Goal: Ask a question

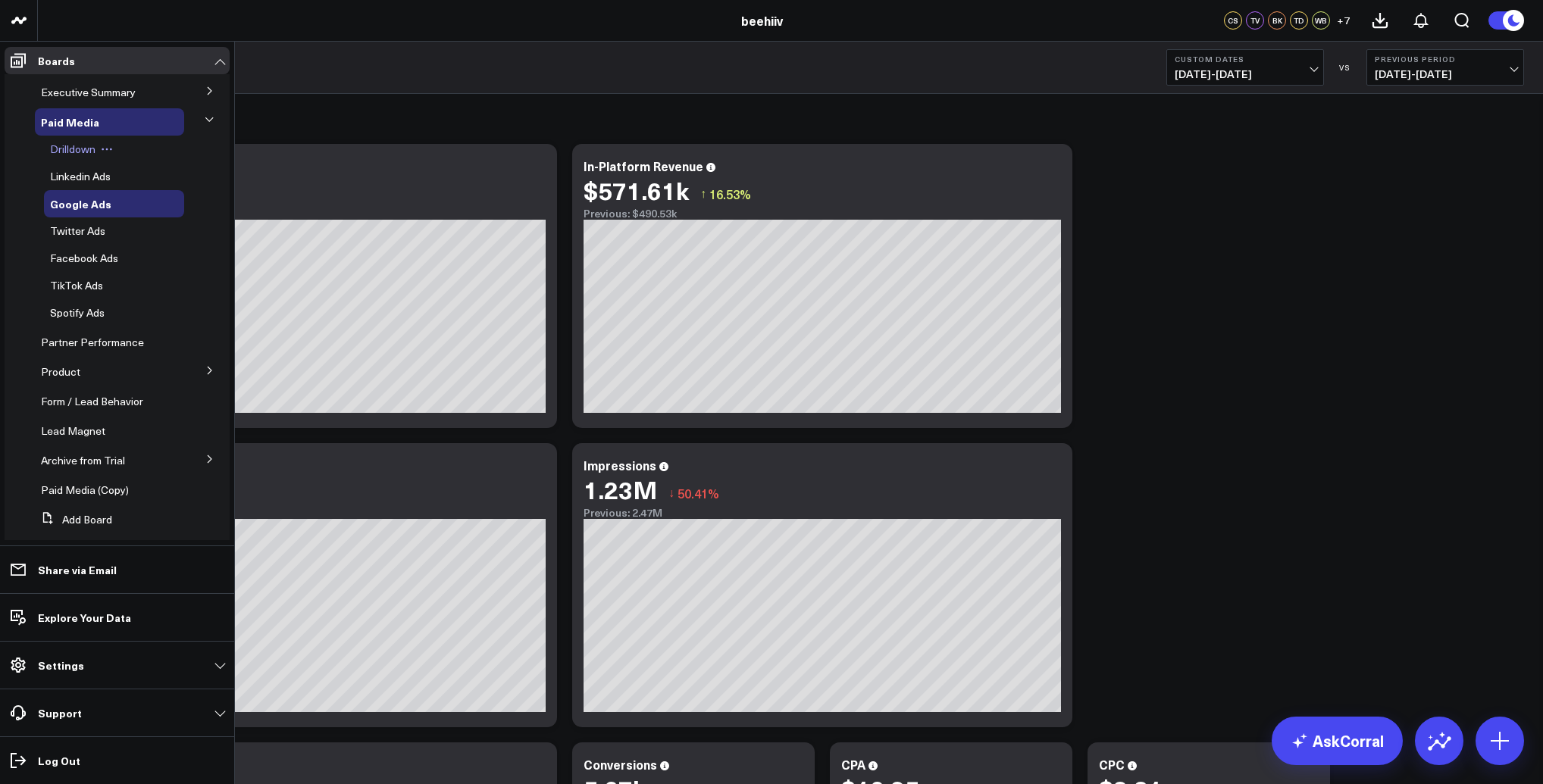
click at [75, 153] on span "Drilldown" at bounding box center [73, 149] width 45 height 15
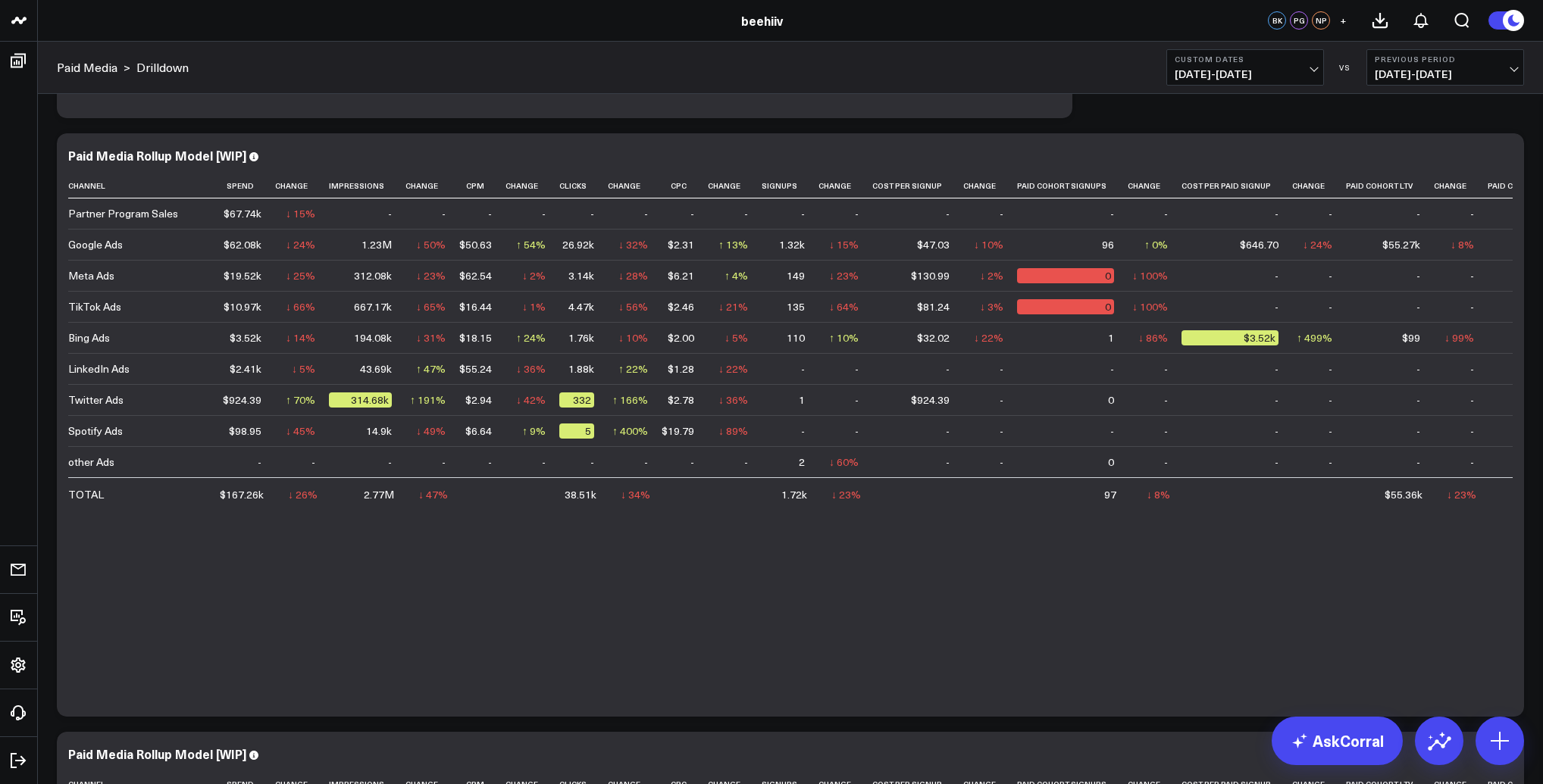
click at [1244, 71] on span "12/01/24 - 12/14/24" at bounding box center [1245, 75] width 141 height 12
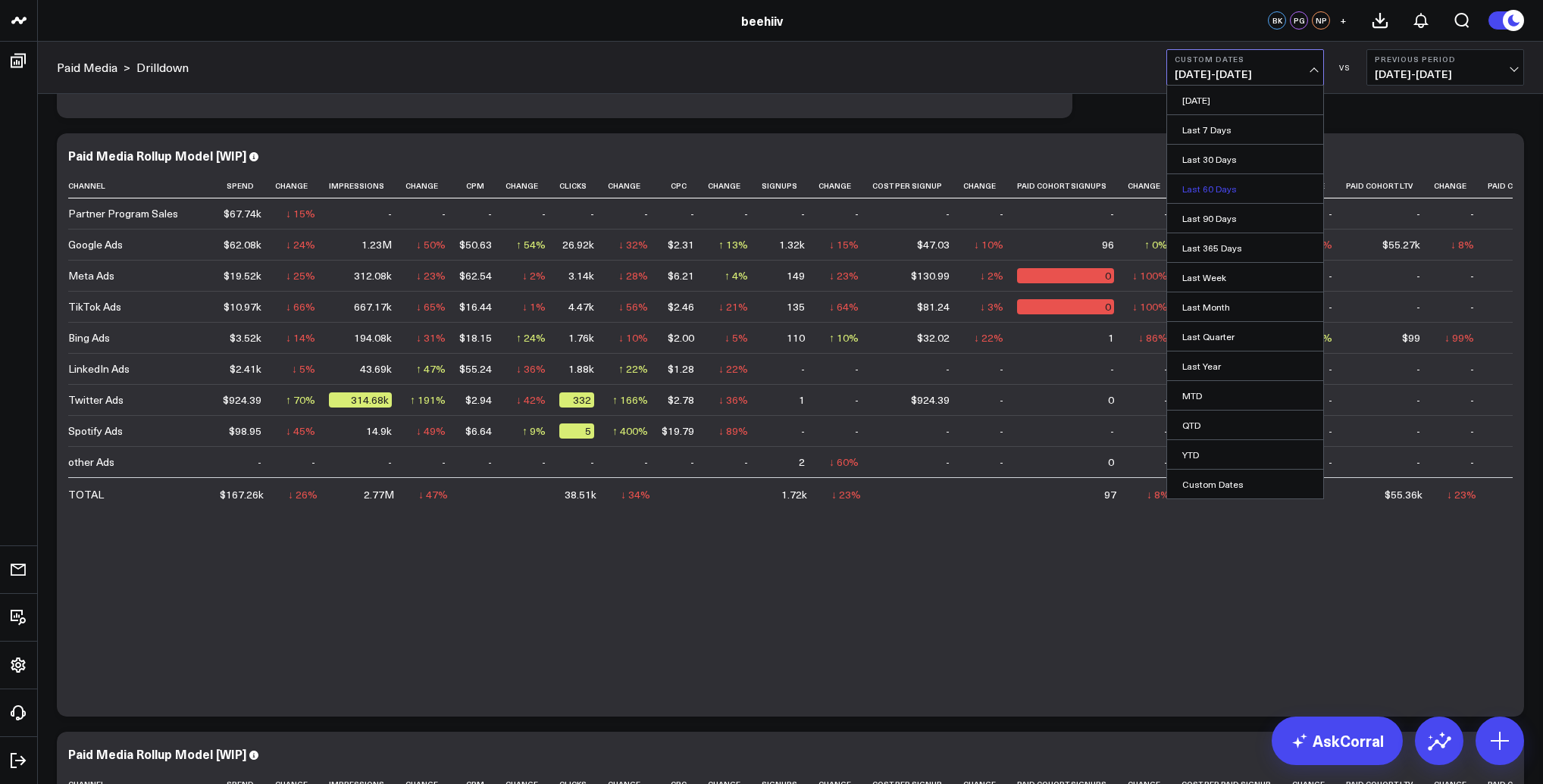
click at [1216, 185] on link "Last 60 Days" at bounding box center [1245, 188] width 156 height 29
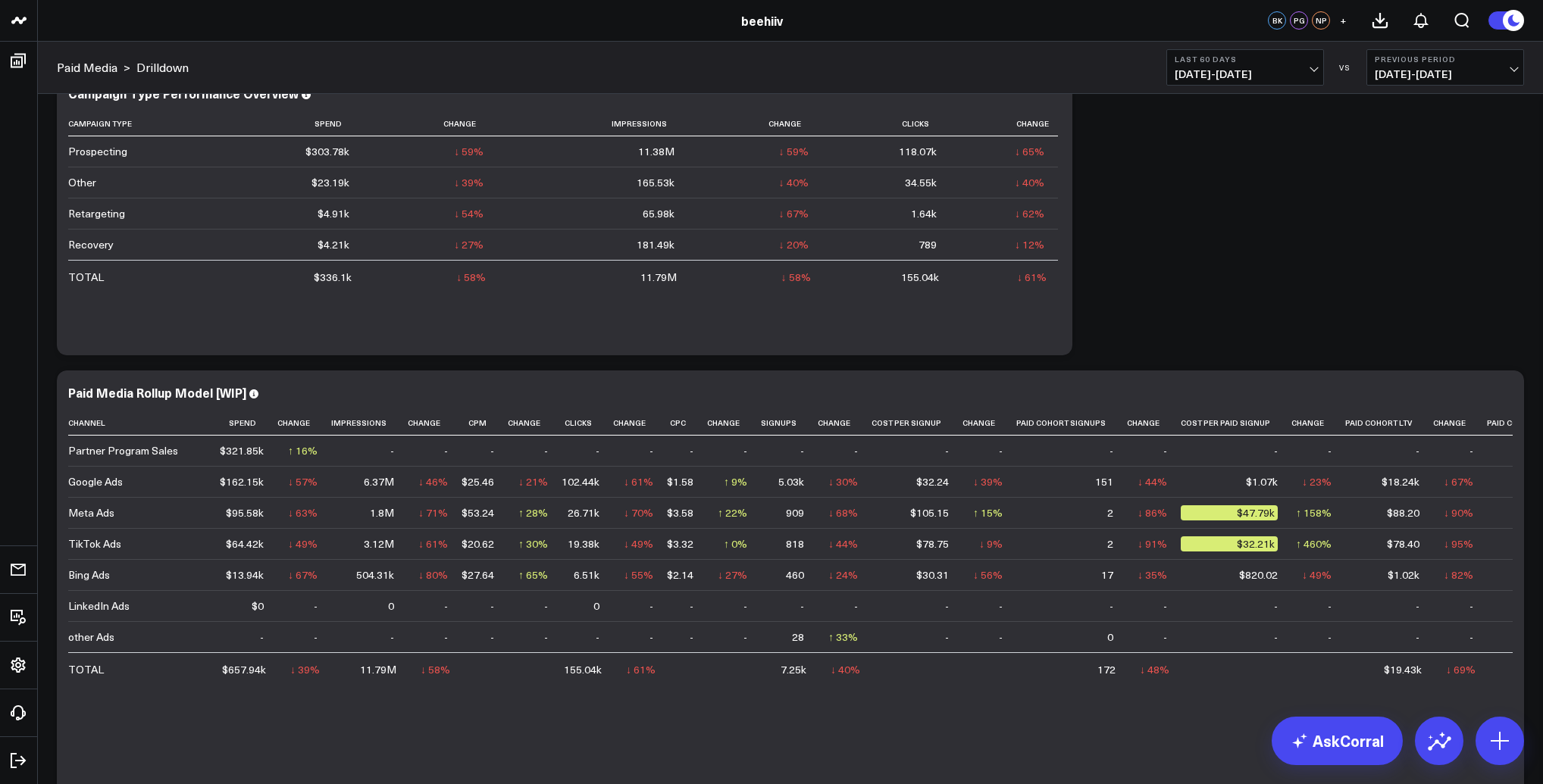
scroll to position [103, 0]
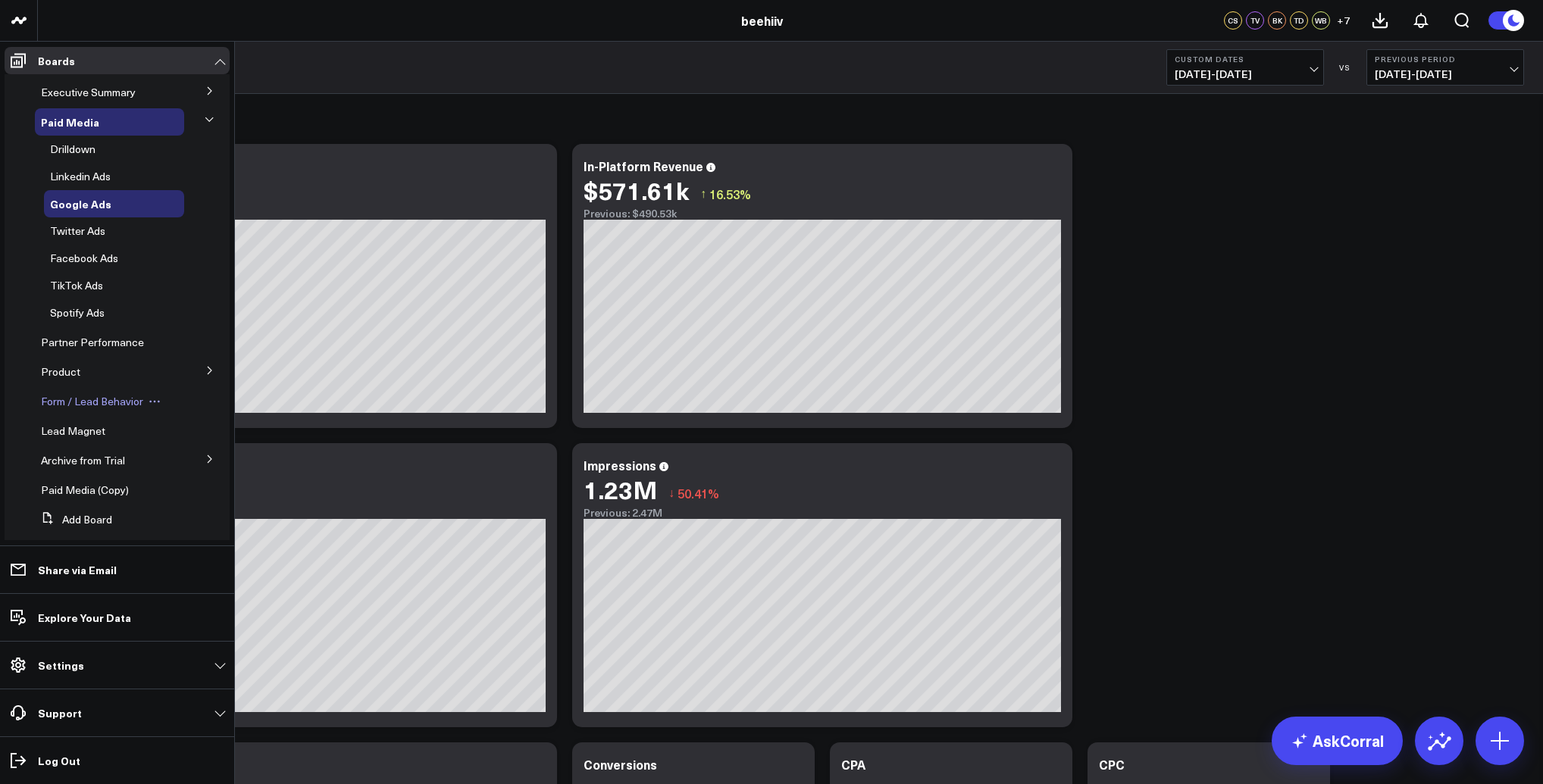
click at [89, 403] on span "Form / Lead Behavior" at bounding box center [92, 401] width 102 height 15
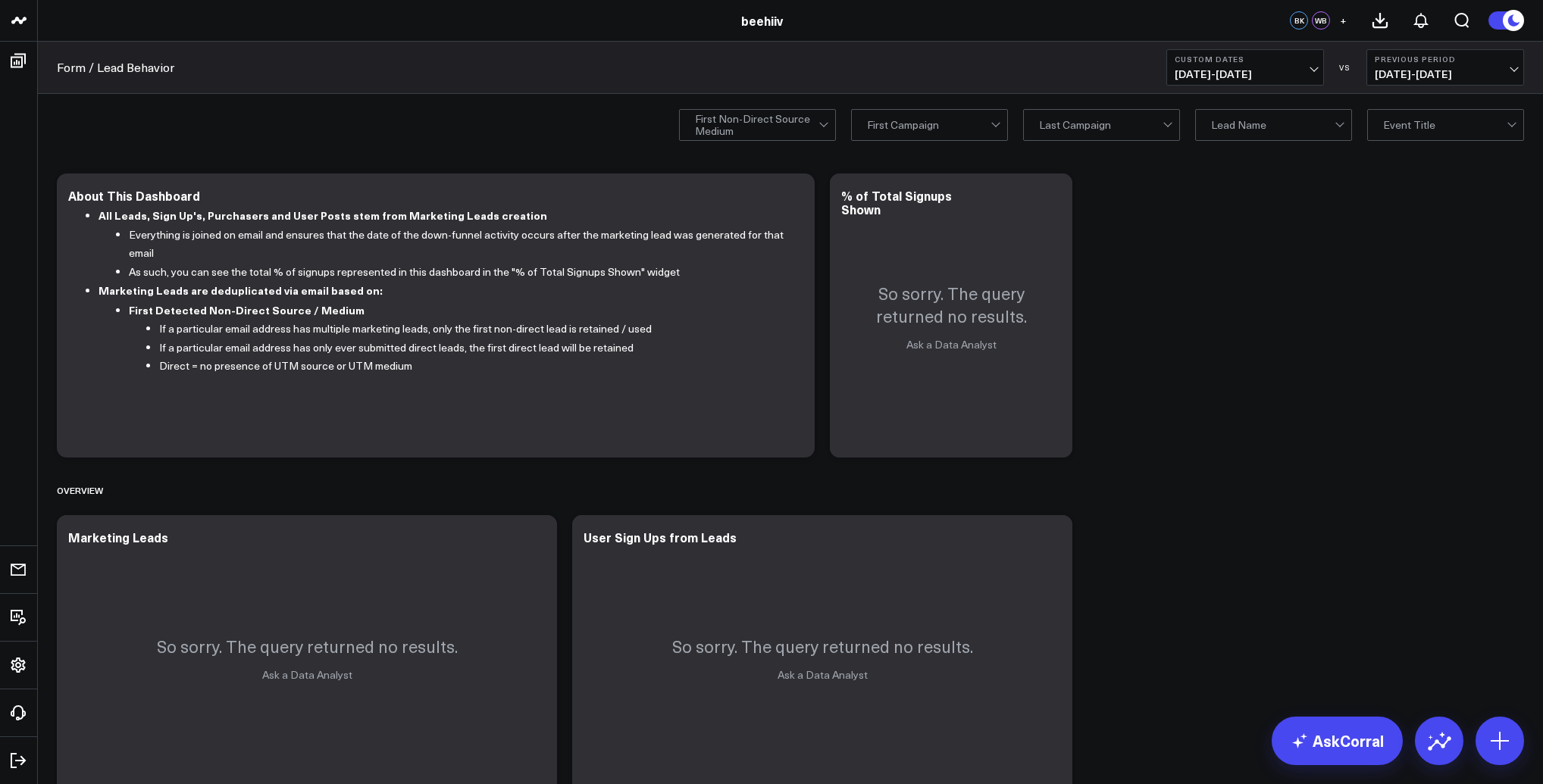
click at [1247, 71] on span "12/01/24 - 12/14/24" at bounding box center [1245, 75] width 141 height 12
click at [1232, 454] on link "YTD" at bounding box center [1245, 454] width 156 height 29
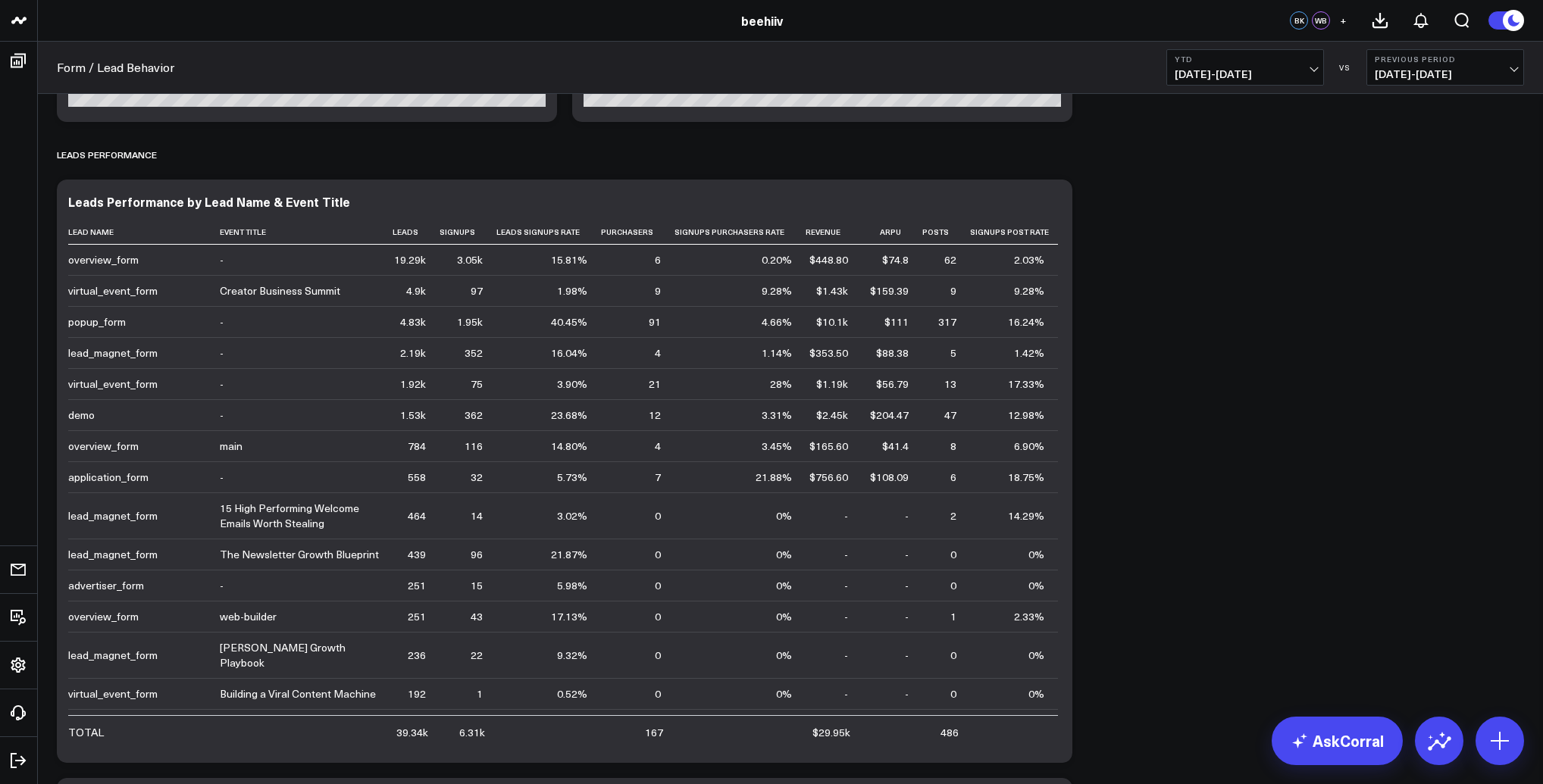
click at [1245, 76] on span "01/01/25 - 08/24/25" at bounding box center [1245, 75] width 141 height 12
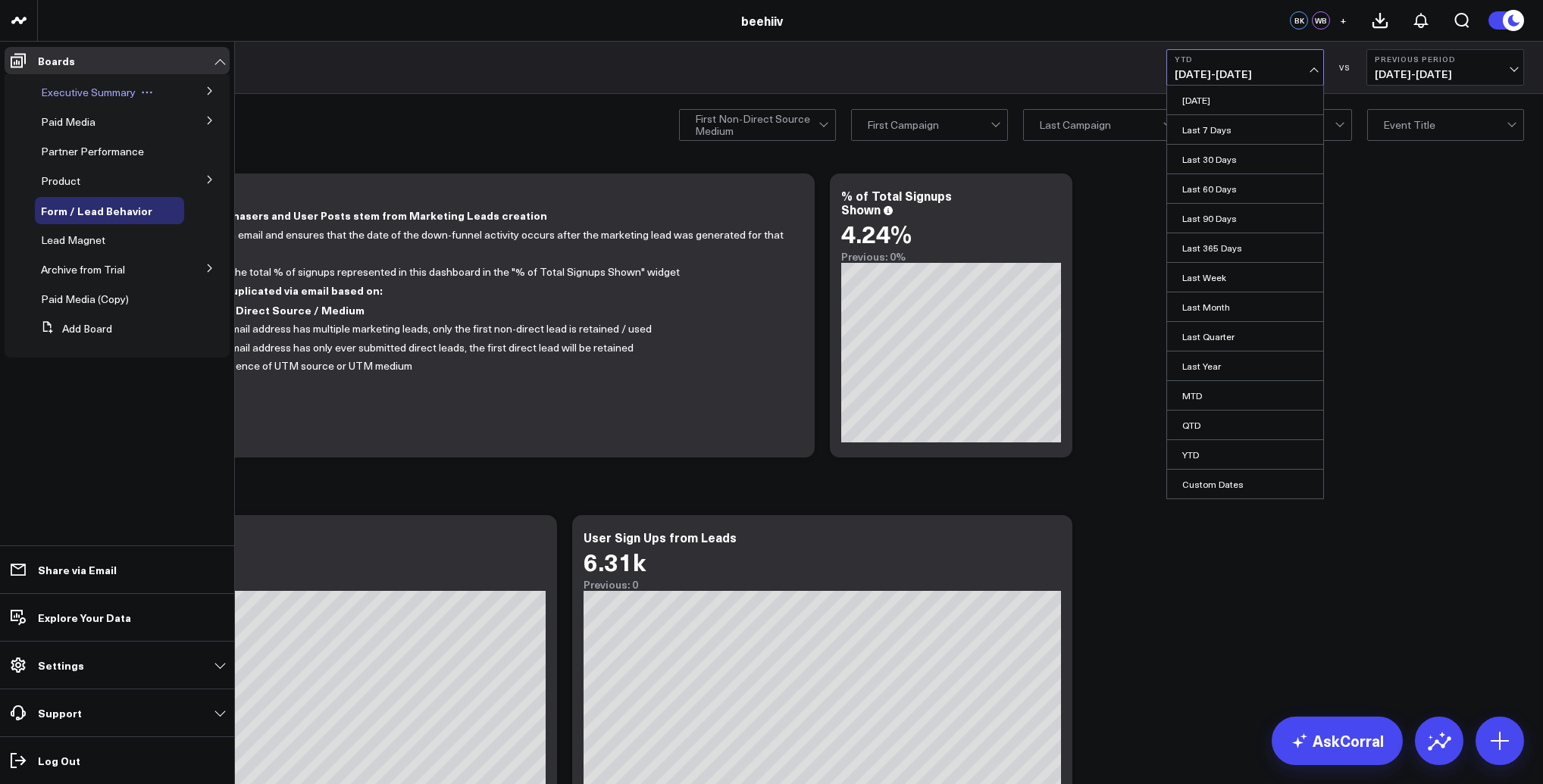
click at [106, 94] on span "Executive Summary" at bounding box center [88, 92] width 94 height 15
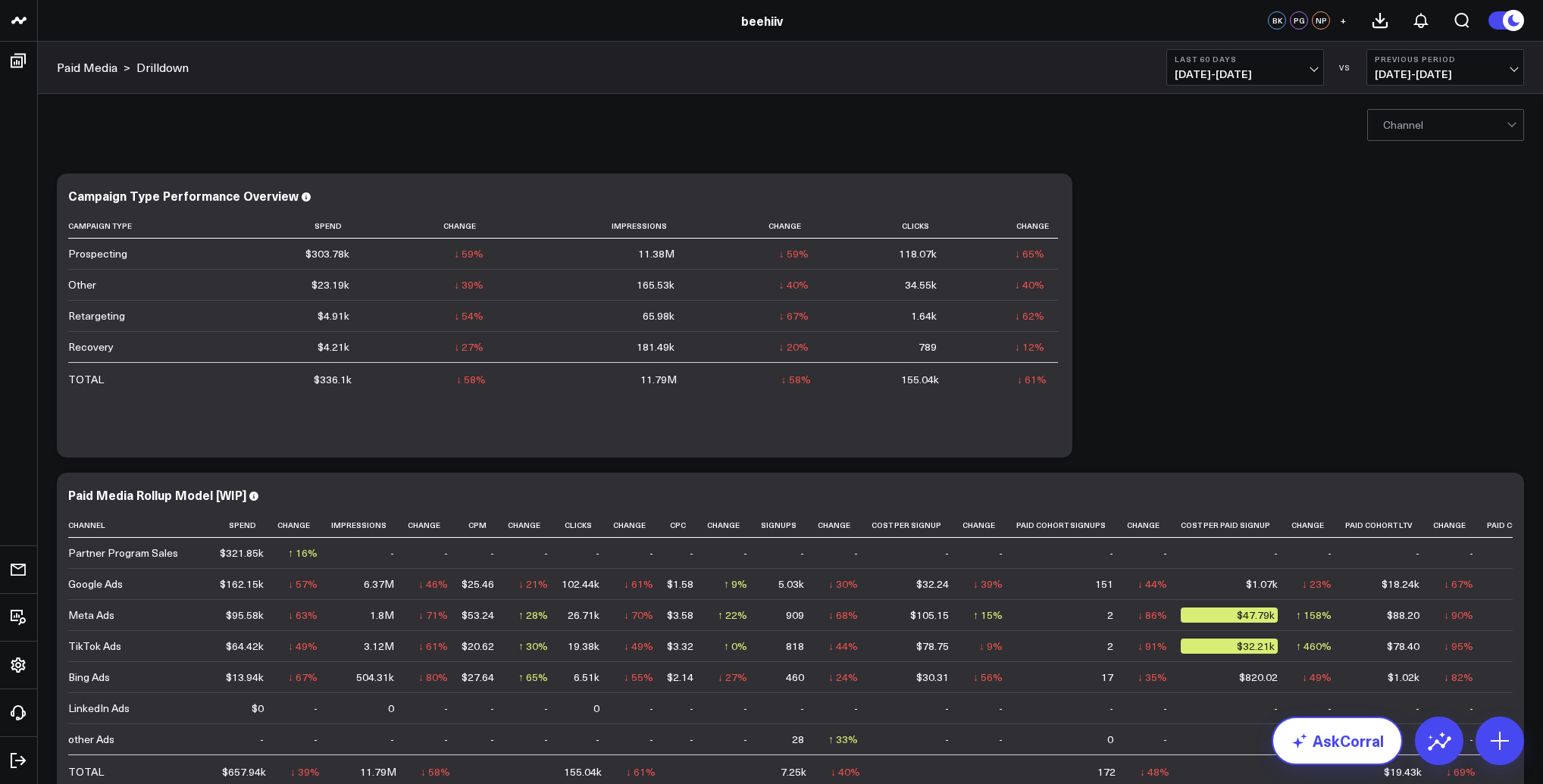
click at [1336, 741] on link "AskCorral" at bounding box center [1337, 742] width 131 height 49
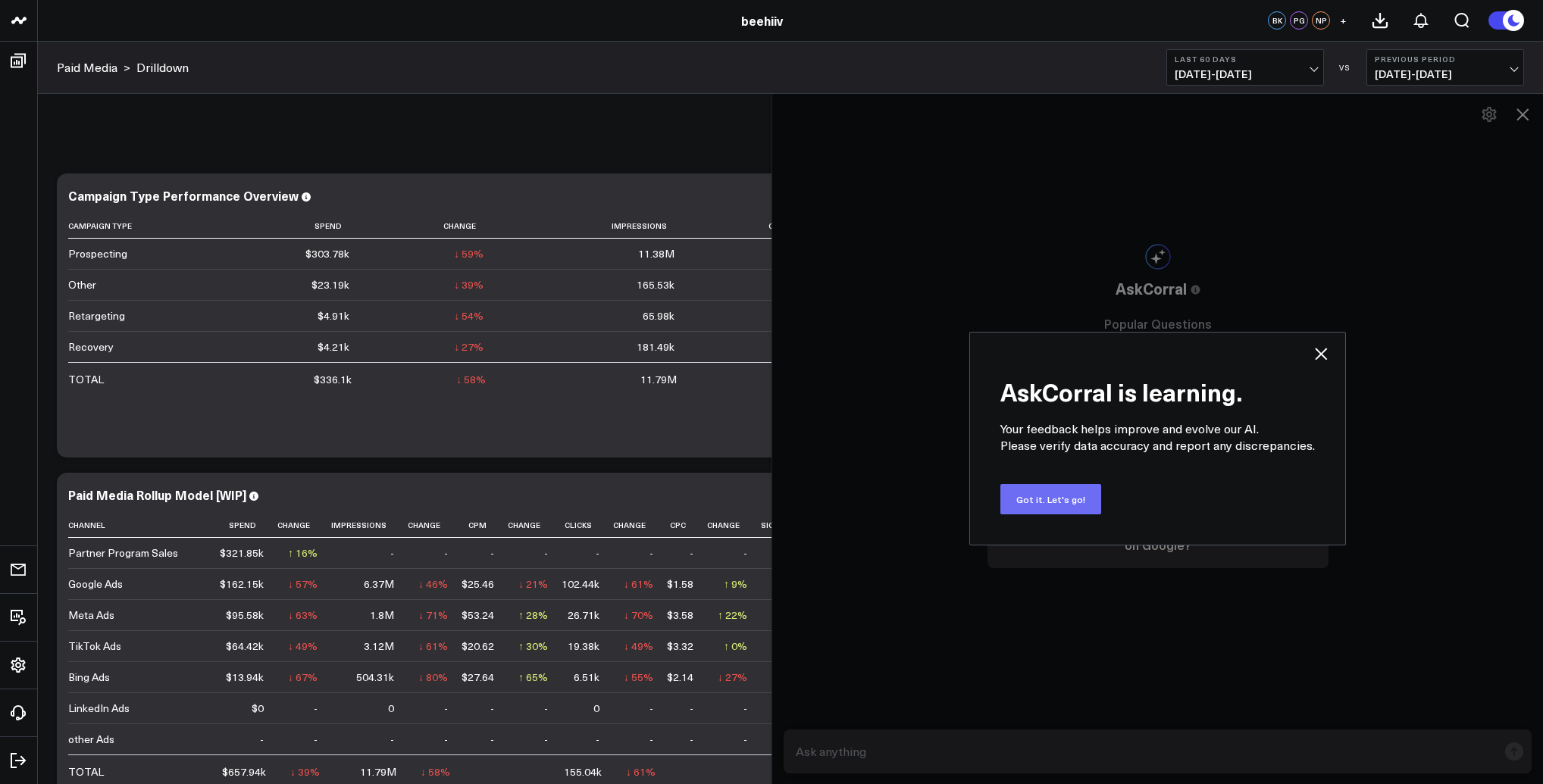
click at [1072, 506] on button "Got it. Let's go!" at bounding box center [1051, 499] width 100 height 30
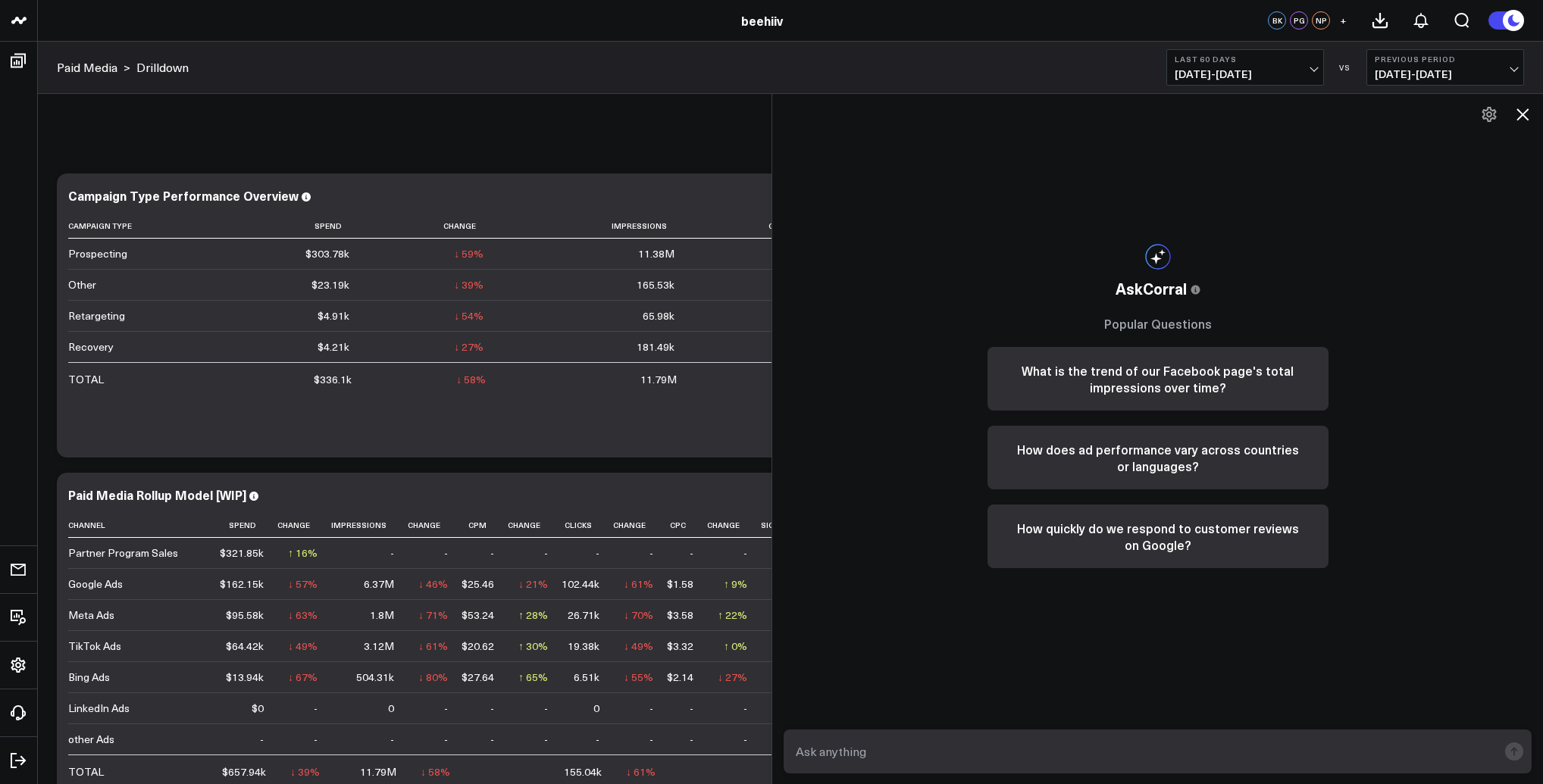
click at [946, 754] on textarea at bounding box center [1144, 751] width 705 height 27
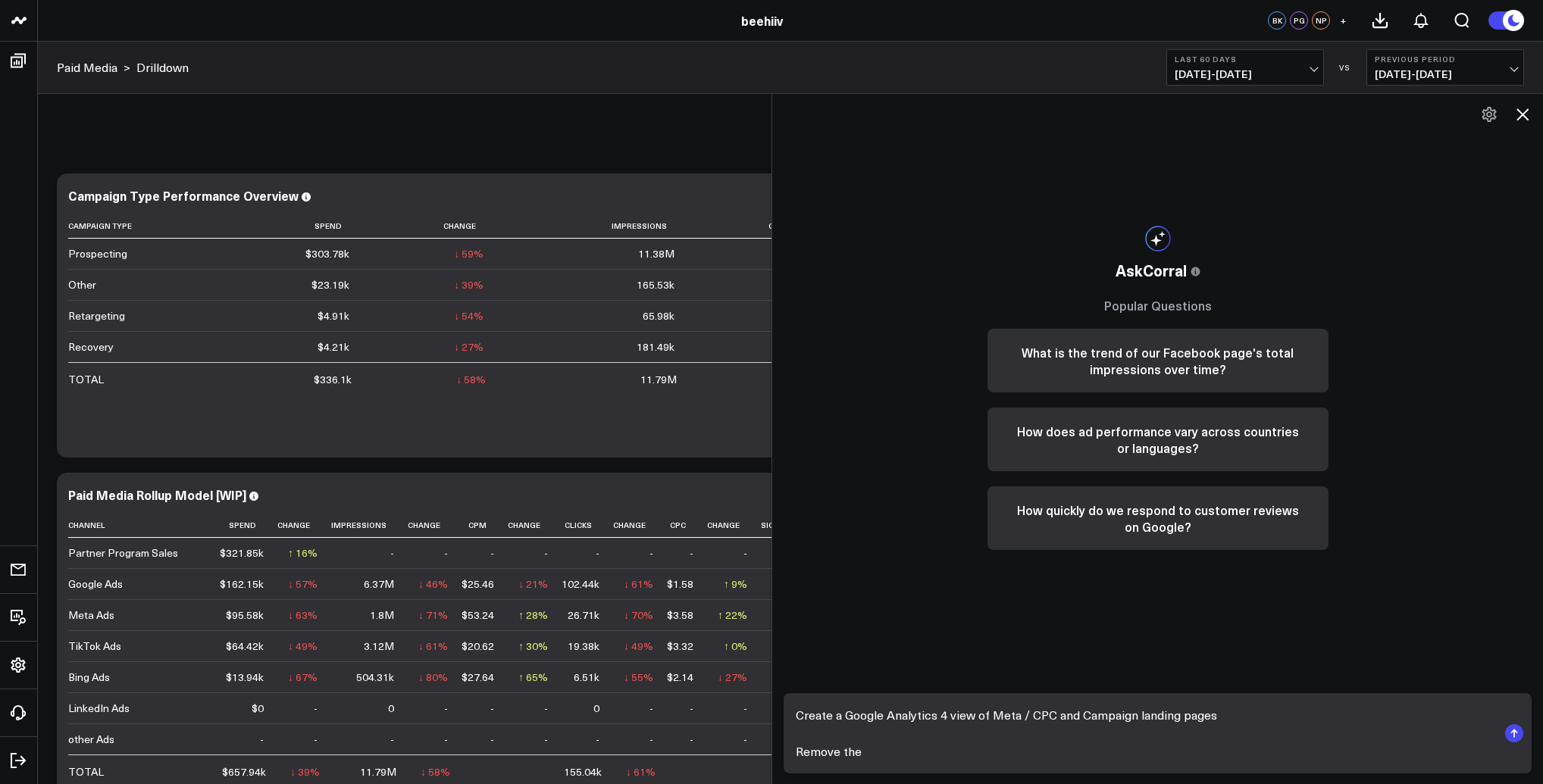
type textarea "Create a Google Analytics 4 view of Meta / CPC and Campaign landing pages Remov…"
